Goal: Task Accomplishment & Management: Manage account settings

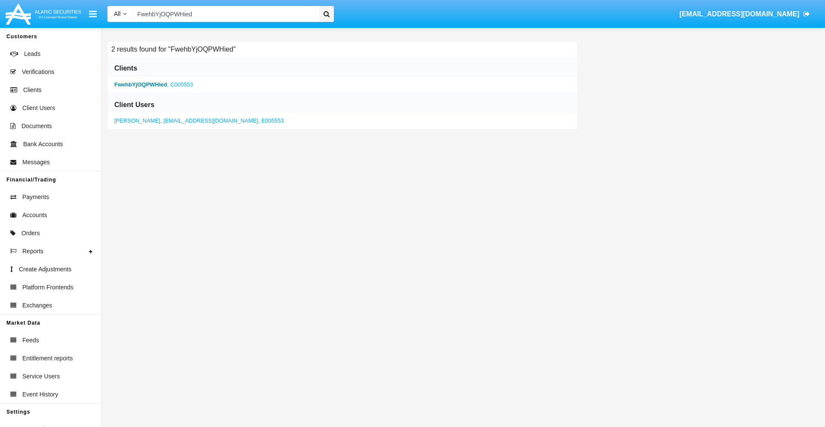
type input "FwehbYjOQPWHied"
click at [141, 84] on b "FwehbYjOQPWHied" at bounding box center [140, 84] width 53 height 6
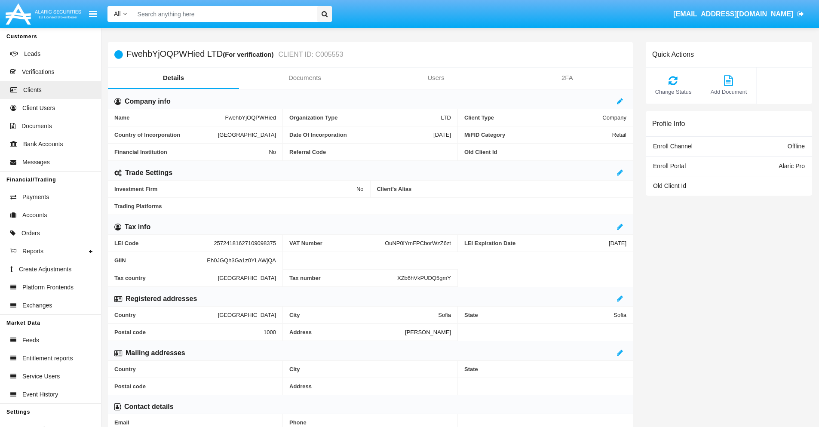
click at [304, 78] on link "Documents" at bounding box center [304, 77] width 131 height 21
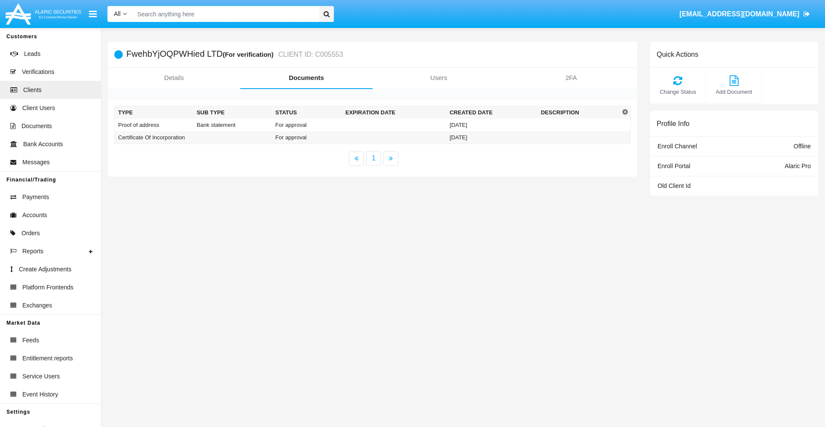
click at [154, 125] on td "Proof of address" at bounding box center [154, 125] width 79 height 12
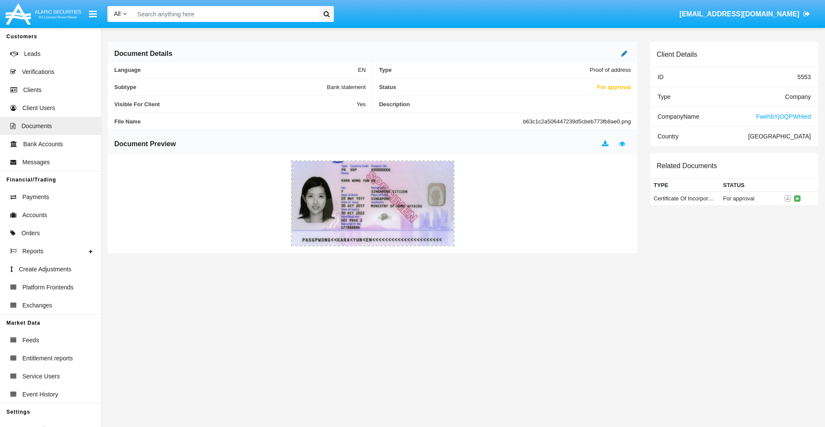
click at [625, 53] on icon at bounding box center [625, 53] width 6 height 7
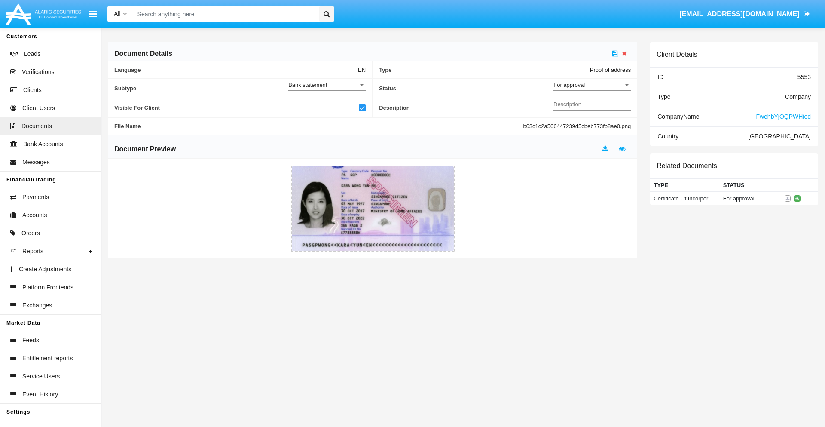
click at [592, 85] on div "For approval" at bounding box center [589, 84] width 70 height 7
click at [592, 89] on span "Approved" at bounding box center [592, 89] width 77 height 17
click at [616, 53] on icon at bounding box center [616, 53] width 6 height 7
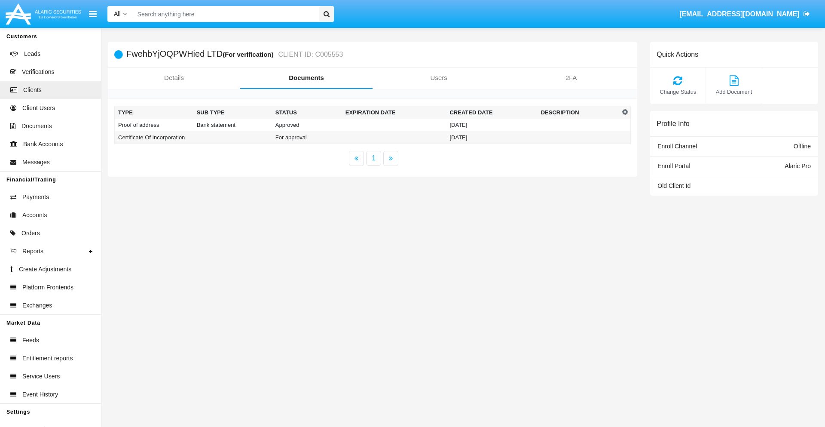
click at [154, 137] on td "Certificate Of Incorporation" at bounding box center [154, 137] width 79 height 13
